Goal: Task Accomplishment & Management: Use online tool/utility

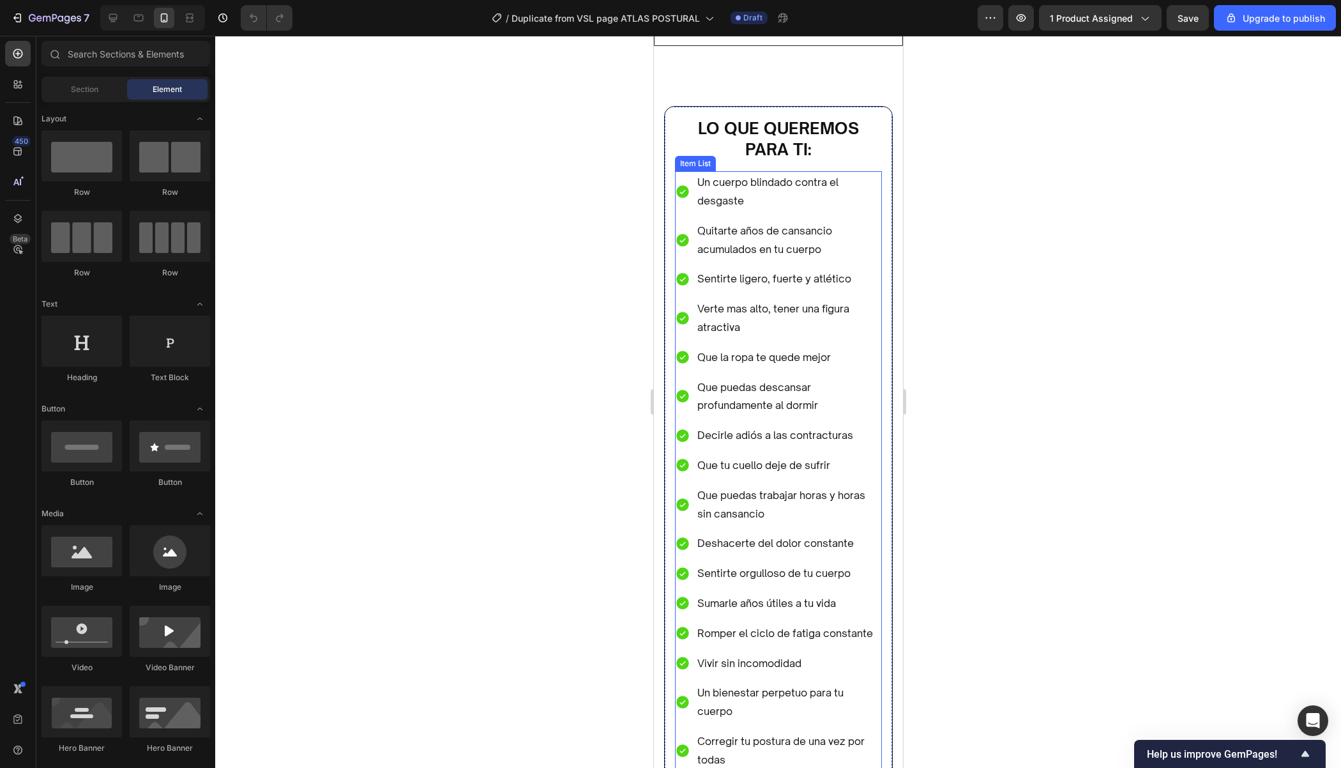
scroll to position [3839, 0]
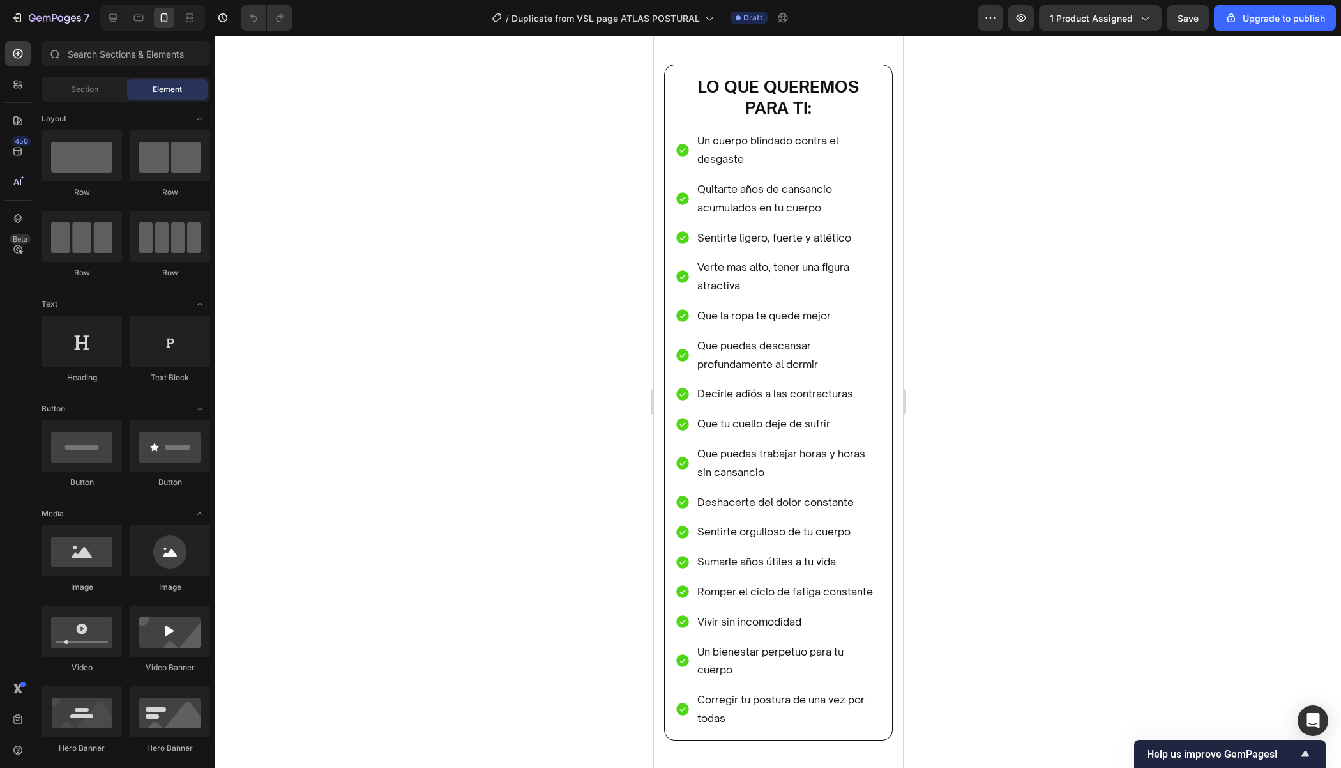
click at [997, 223] on div at bounding box center [778, 402] width 1126 height 732
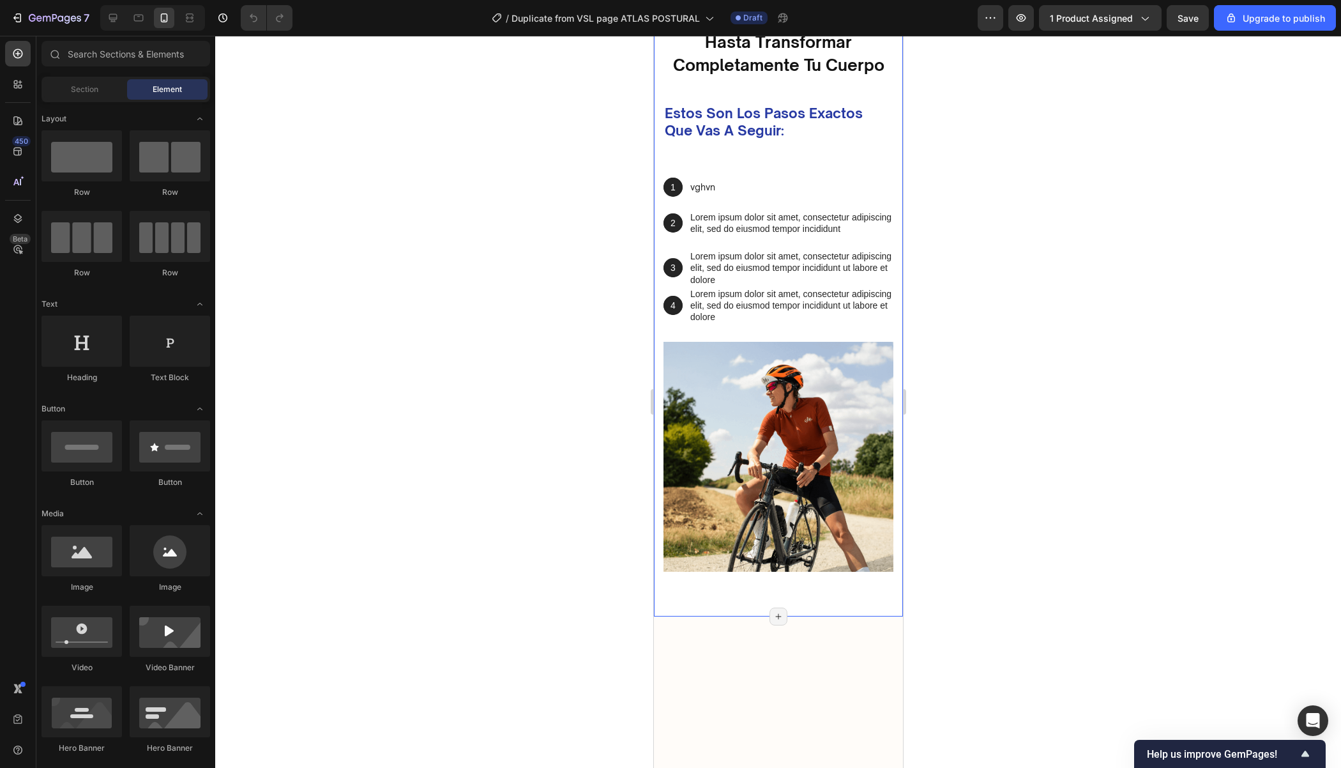
scroll to position [2504, 0]
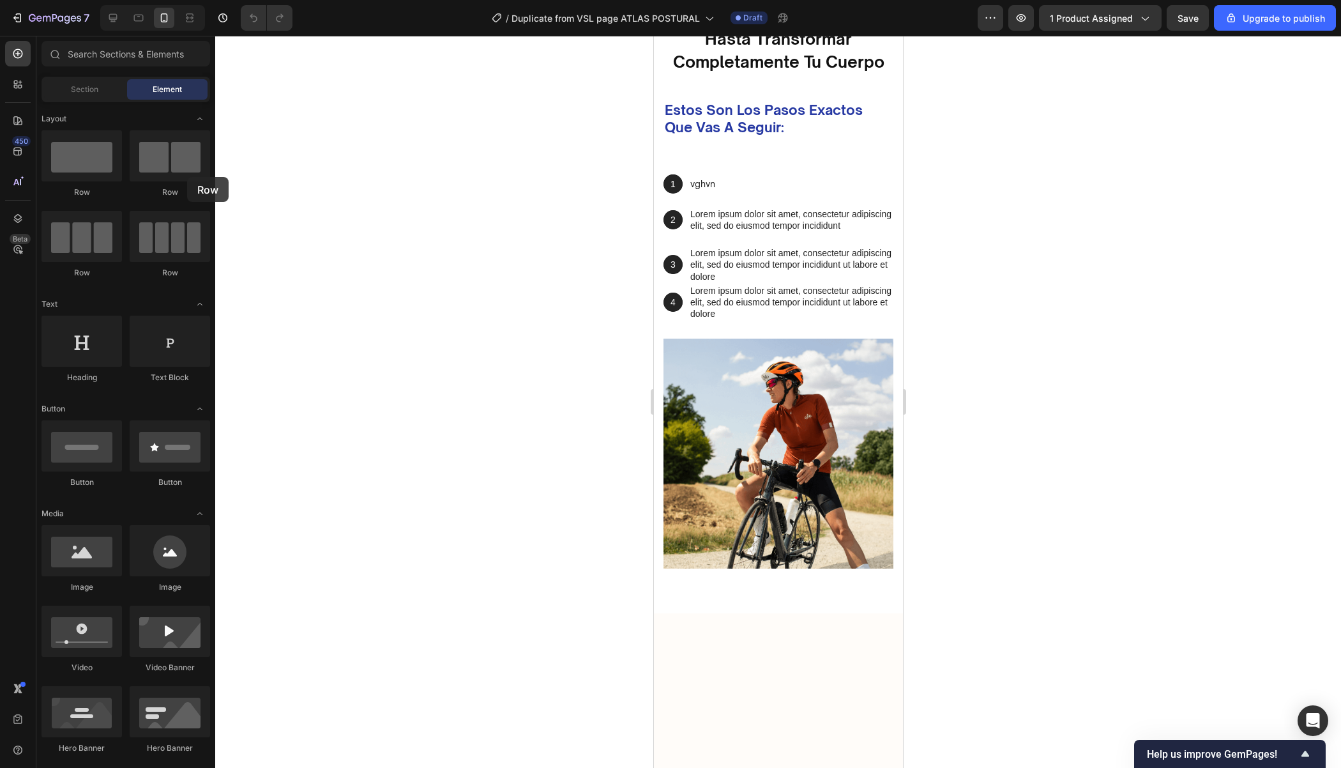
drag, startPoint x: 179, startPoint y: 174, endPoint x: 591, endPoint y: 458, distance: 499.8
click at [591, 0] on div "7 / Duplicate from VSL page ATLAS POSTURAL Draft Preview 1 product assigned Sav…" at bounding box center [670, 0] width 1341 height 0
drag, startPoint x: 591, startPoint y: 458, endPoint x: 464, endPoint y: 322, distance: 185.7
click at [464, 324] on div at bounding box center [778, 402] width 1126 height 732
drag, startPoint x: 806, startPoint y: 202, endPoint x: 800, endPoint y: 435, distance: 233.8
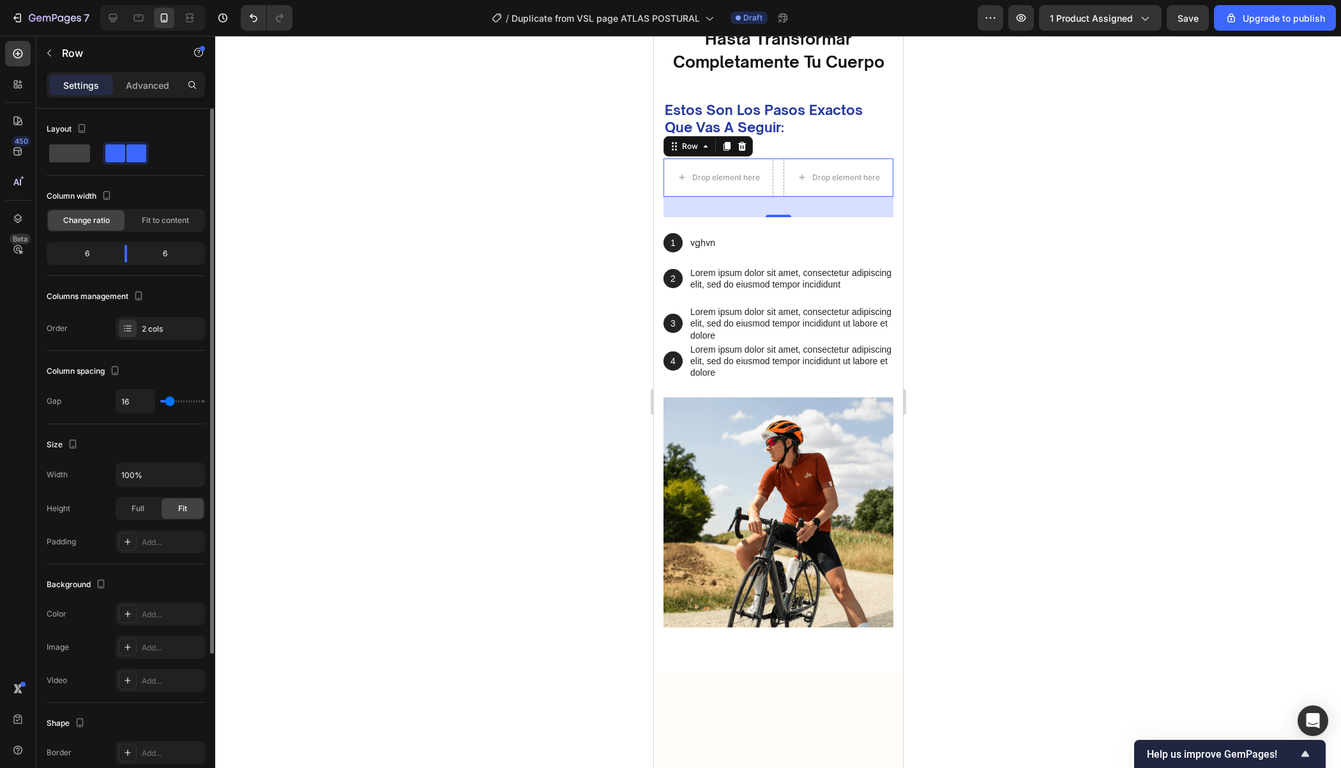
click at [98, 221] on span "Change ratio" at bounding box center [86, 220] width 47 height 11
click at [90, 252] on div "6" at bounding box center [81, 254] width 65 height 18
click at [90, 262] on div "6 6" at bounding box center [126, 253] width 158 height 23
click at [125, 0] on body "7 / Duplicate from VSL page ATLAS POSTURAL Draft Preview 1 product assigned Sav…" at bounding box center [670, 0] width 1341 height 0
drag, startPoint x: 127, startPoint y: 251, endPoint x: 84, endPoint y: 252, distance: 43.4
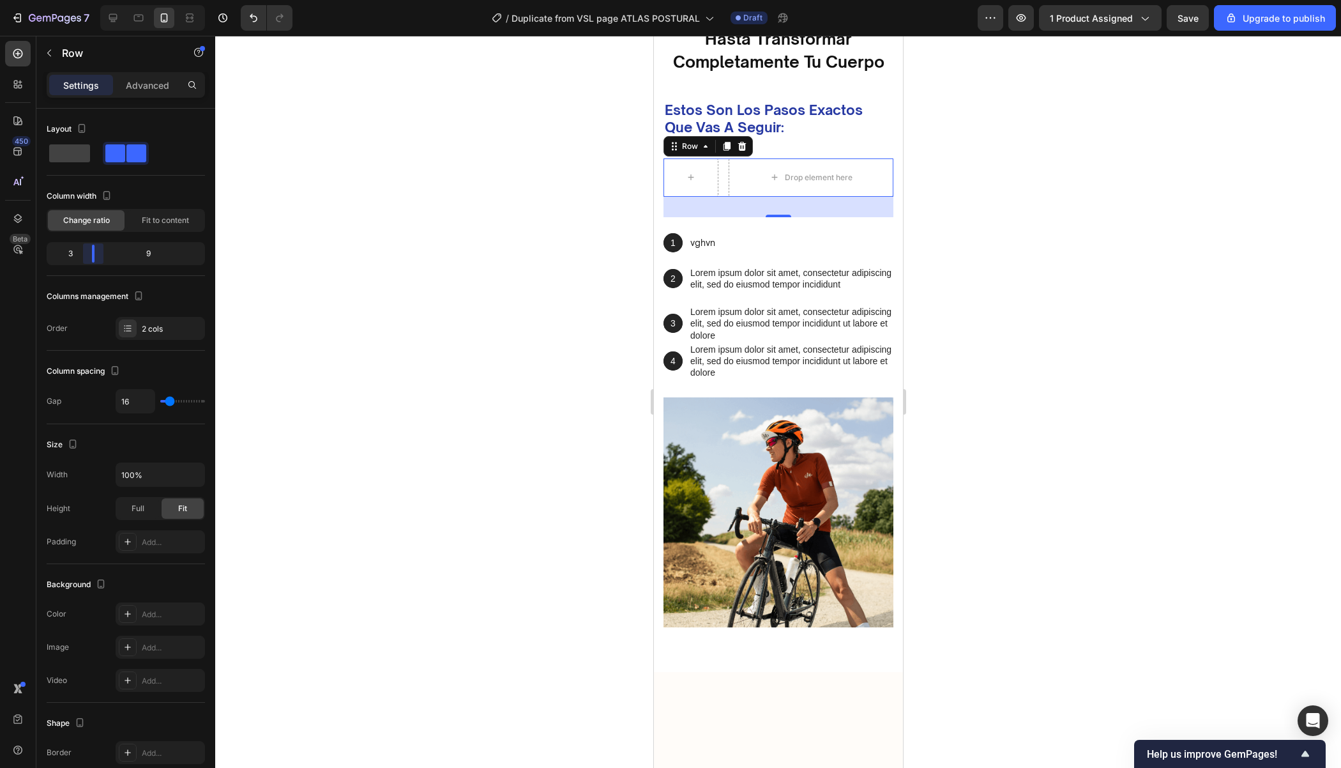
click at [84, 0] on body "7 / Duplicate from VSL page ATLAS POSTURAL Draft Preview 1 product assigned Sav…" at bounding box center [670, 0] width 1341 height 0
drag, startPoint x: 89, startPoint y: 252, endPoint x: 42, endPoint y: 252, distance: 47.9
click at [41, 0] on body "7 / Duplicate from VSL page ATLAS POSTURAL Draft Preview 1 product assigned Sav…" at bounding box center [670, 0] width 1341 height 0
click at [991, 551] on div at bounding box center [778, 402] width 1126 height 732
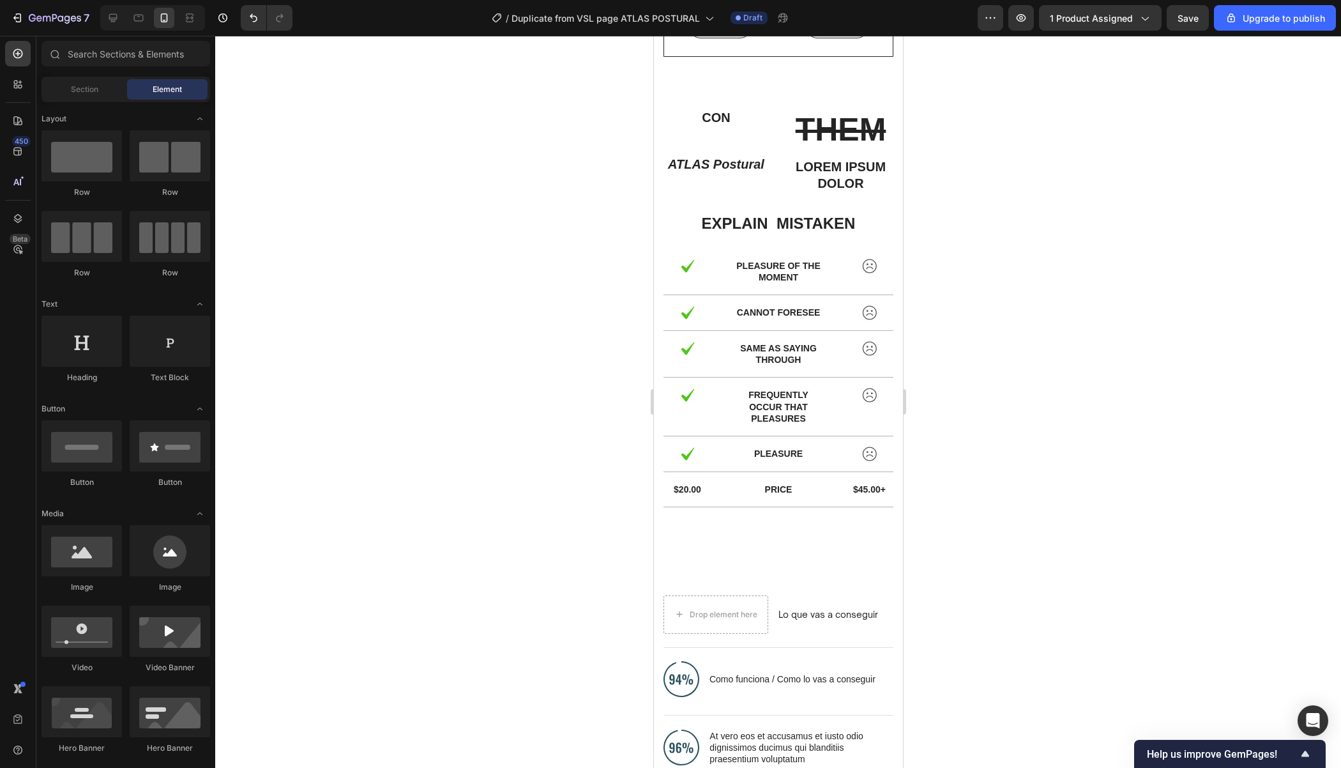
scroll to position [5426, 0]
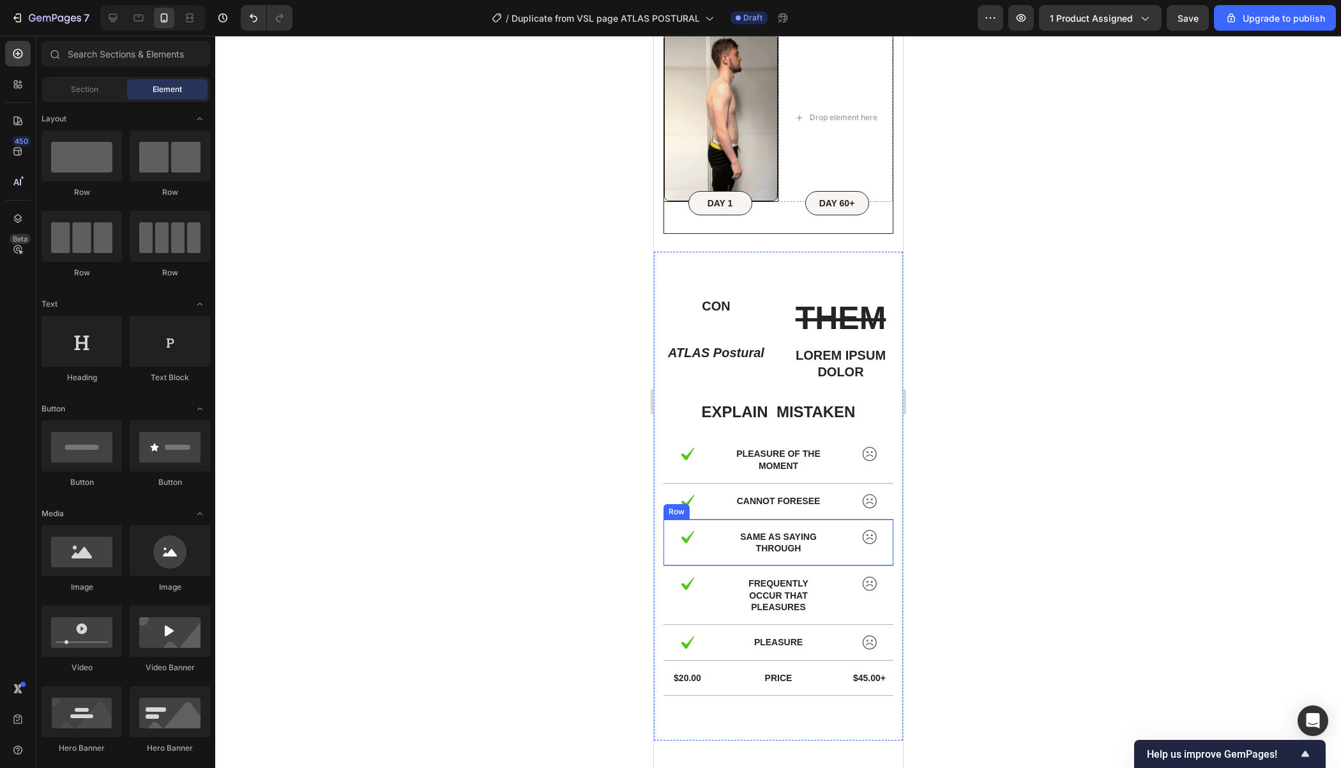
click at [1013, 442] on div at bounding box center [778, 402] width 1126 height 732
